Goal: Find specific page/section: Find specific page/section

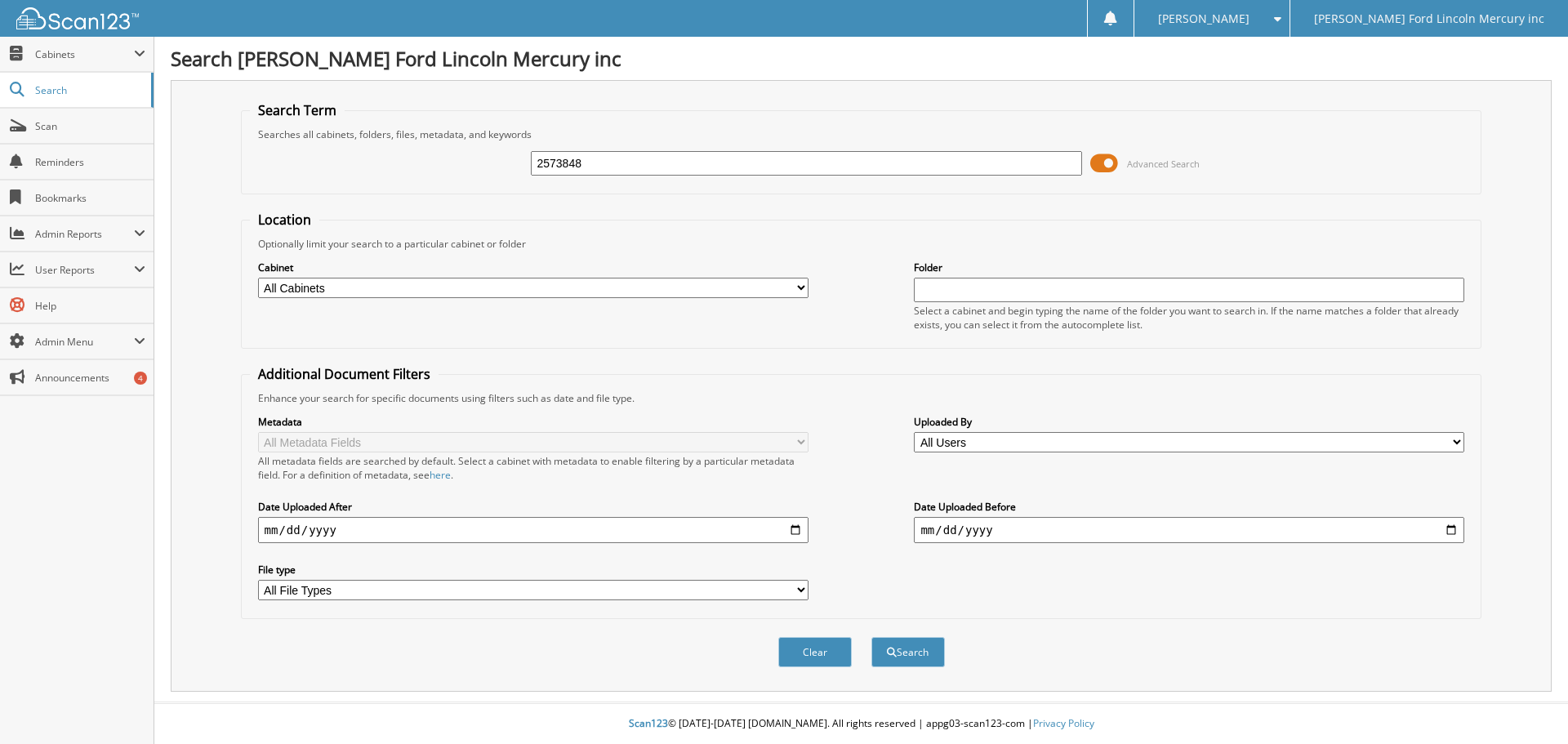
type input "2573848"
click at [871, 637] on button "Search" at bounding box center [908, 651] width 74 height 30
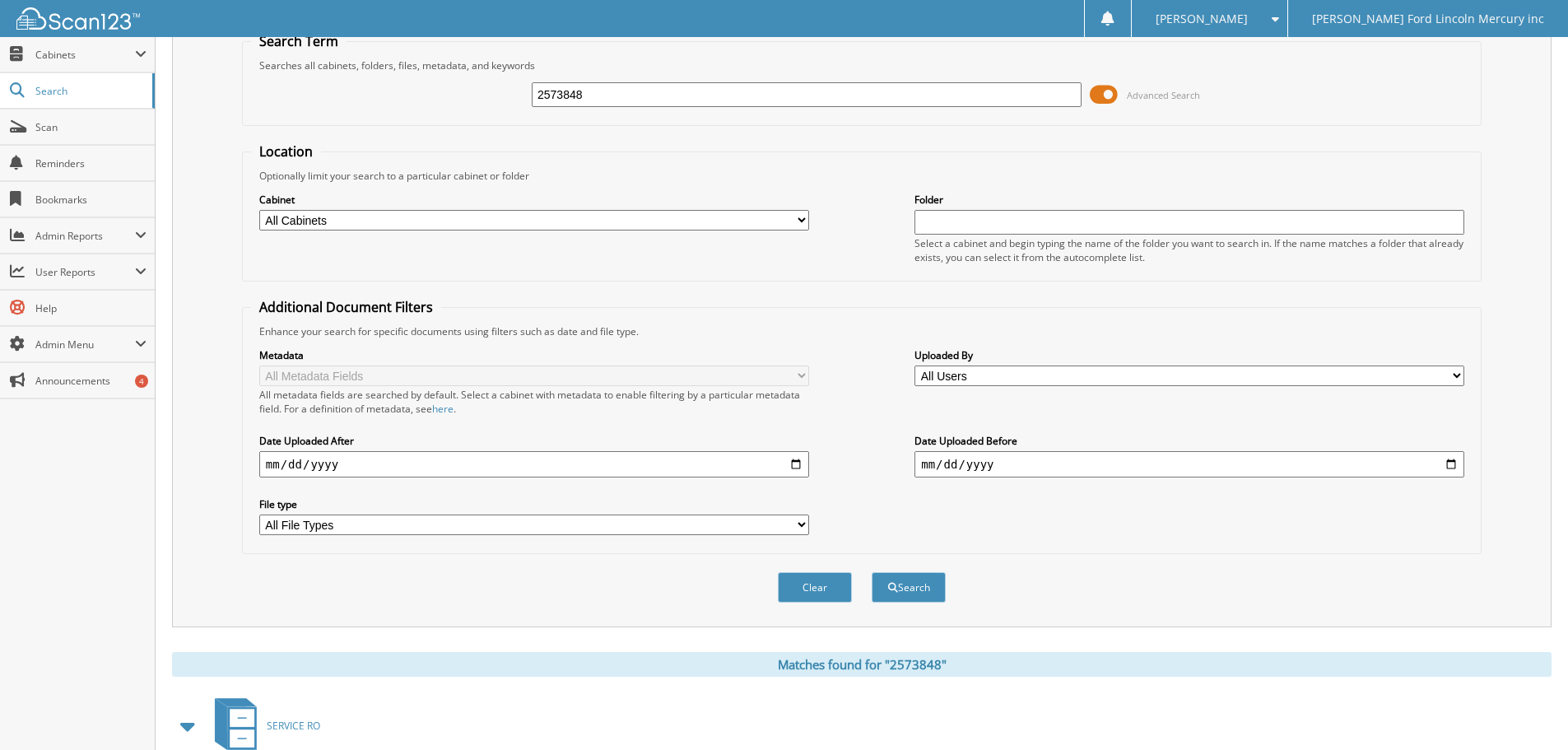
scroll to position [235, 0]
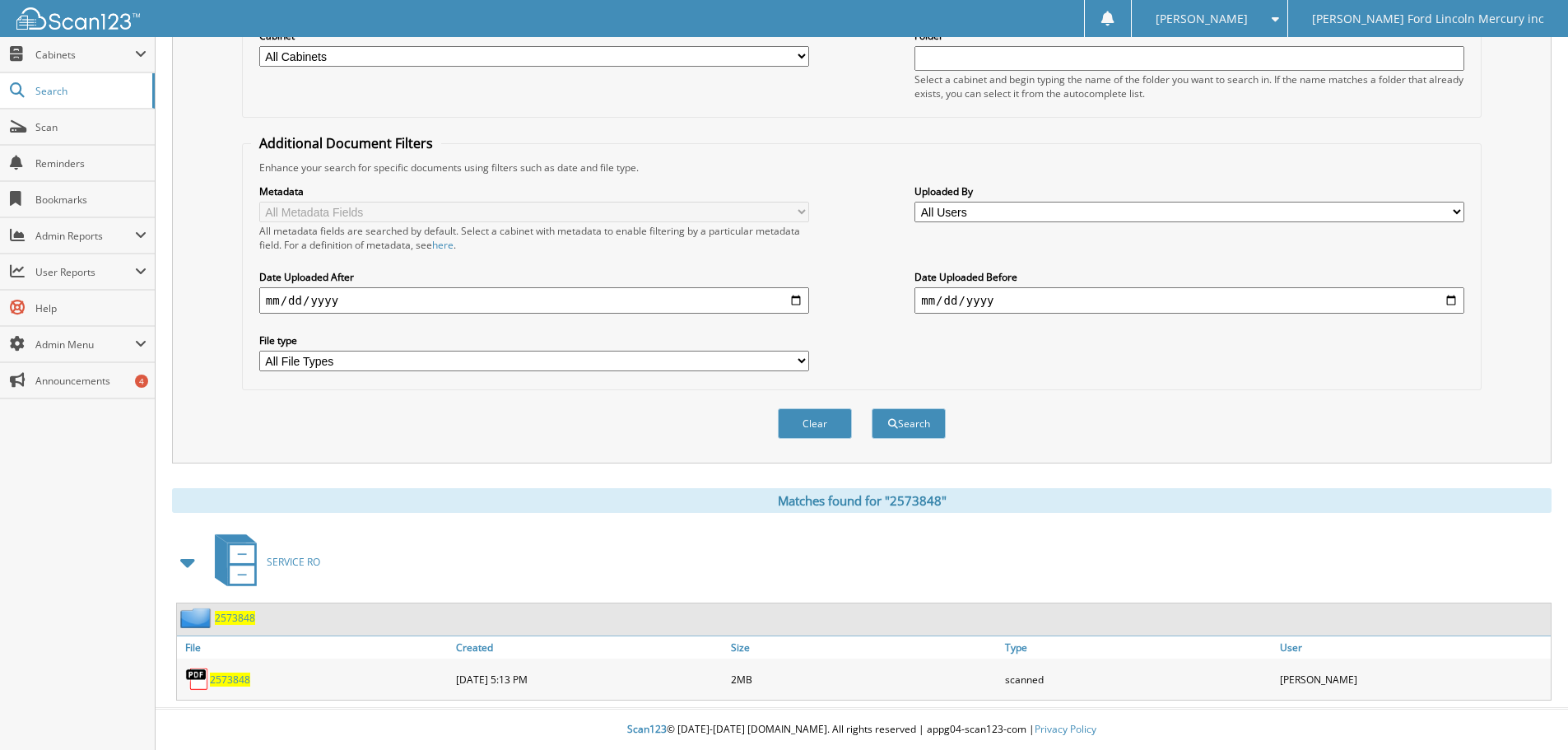
click at [226, 681] on span "2573848" at bounding box center [230, 679] width 41 height 14
